Goal: Check status: Check status

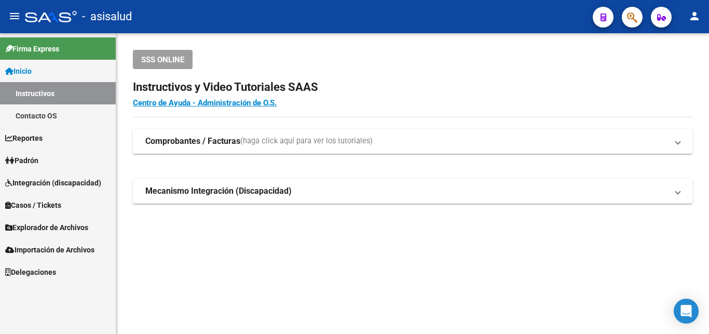
click at [36, 157] on span "Padrón" at bounding box center [21, 160] width 33 height 11
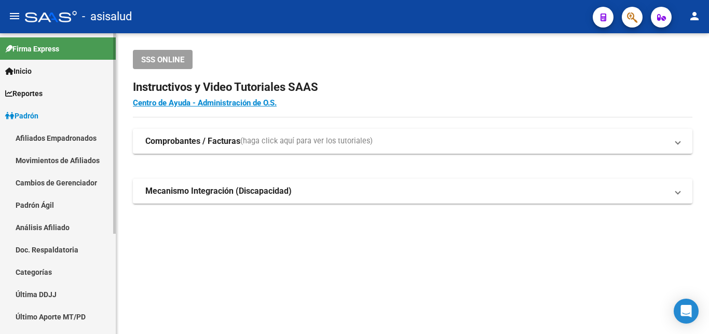
click at [46, 225] on link "Análisis Afiliado" at bounding box center [58, 227] width 116 height 22
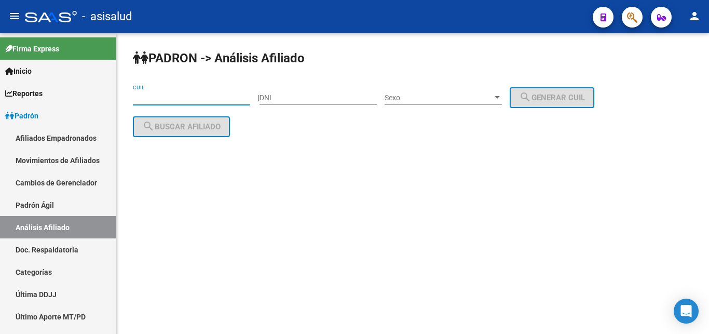
click at [139, 98] on input "CUIL" at bounding box center [191, 97] width 117 height 9
paste input "20-24459193-1"
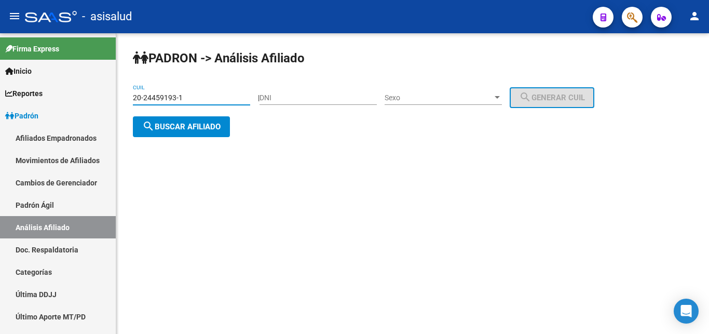
type input "20-24459193-1"
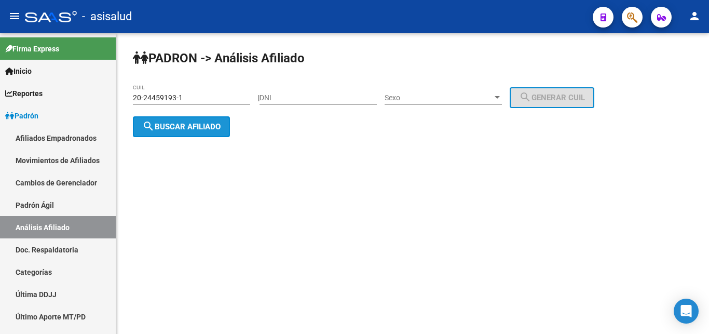
click at [170, 127] on span "search Buscar afiliado" at bounding box center [181, 126] width 78 height 9
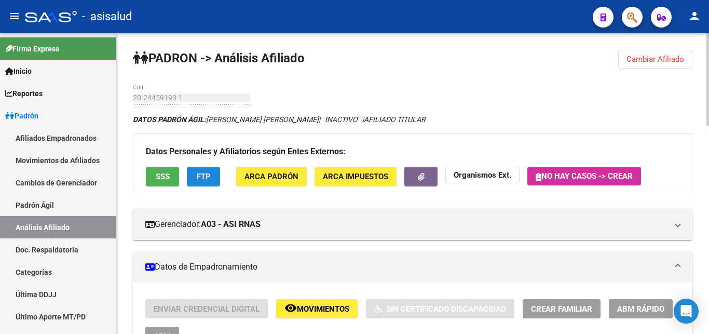
click at [206, 176] on span "FTP" at bounding box center [204, 176] width 14 height 9
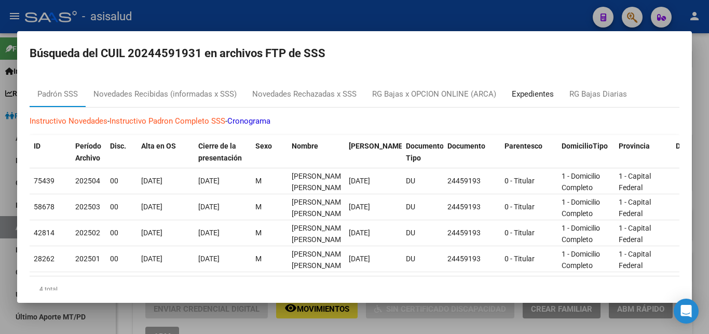
click at [533, 90] on div "Expedientes" at bounding box center [533, 94] width 42 height 12
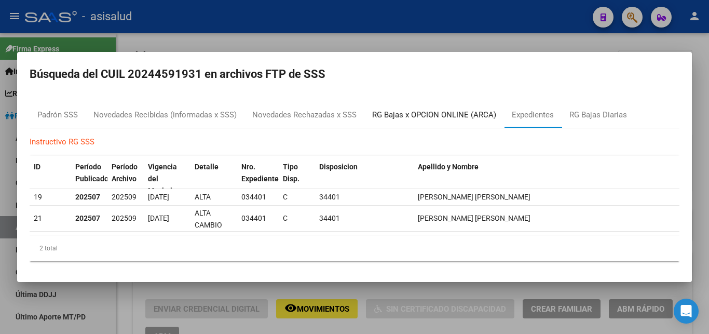
click at [404, 113] on div "RG Bajas x OPCION ONLINE (ARCA)" at bounding box center [434, 115] width 124 height 12
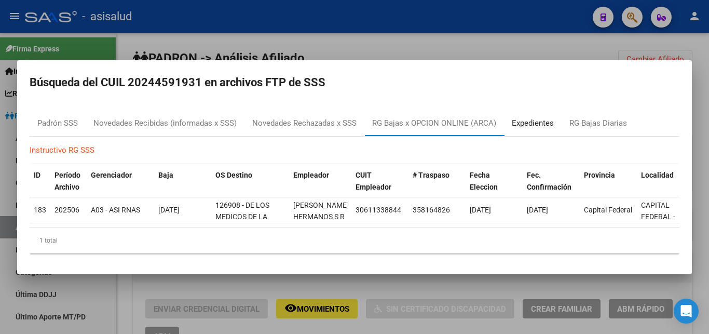
click at [530, 117] on div "Expedientes" at bounding box center [533, 123] width 42 height 12
